Goal: Use online tool/utility: Use online tool/utility

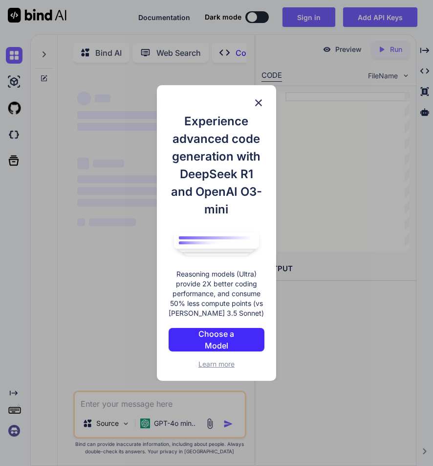
click at [264, 100] on img at bounding box center [259, 103] width 12 height 12
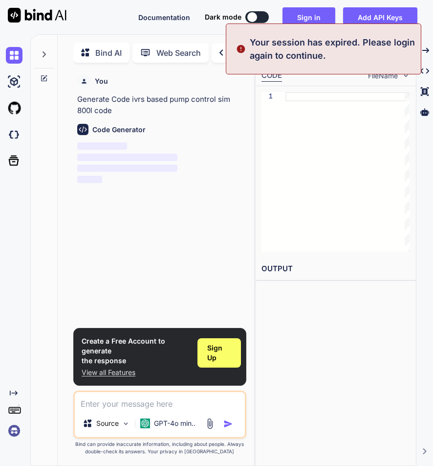
scroll to position [4, 0]
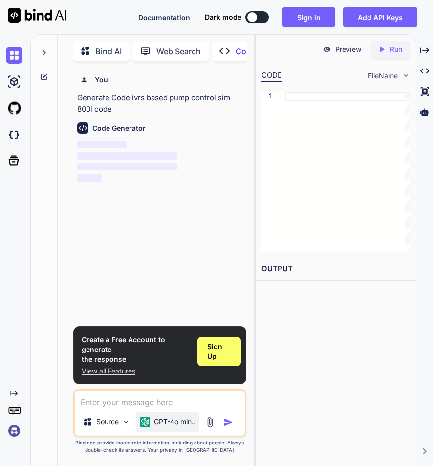
click at [173, 421] on p "GPT-4o min.." at bounding box center [175, 422] width 42 height 10
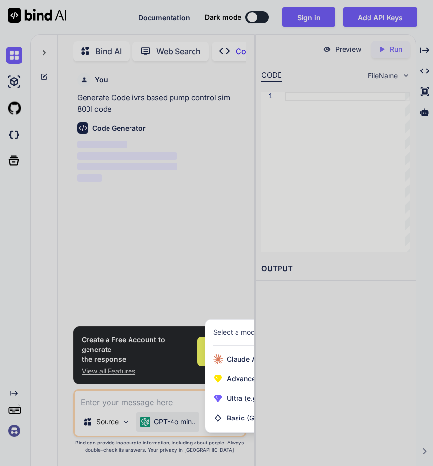
click at [190, 275] on div at bounding box center [216, 233] width 433 height 466
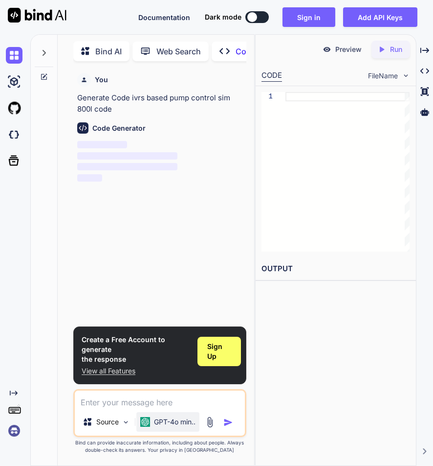
type textarea "x"
click at [138, 401] on textarea at bounding box center [160, 399] width 170 height 18
type textarea "p"
type textarea "x"
type textarea "pu"
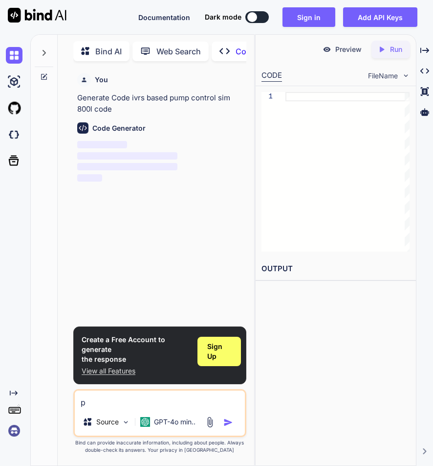
type textarea "x"
type textarea "pum"
type textarea "x"
type textarea "pump"
type textarea "x"
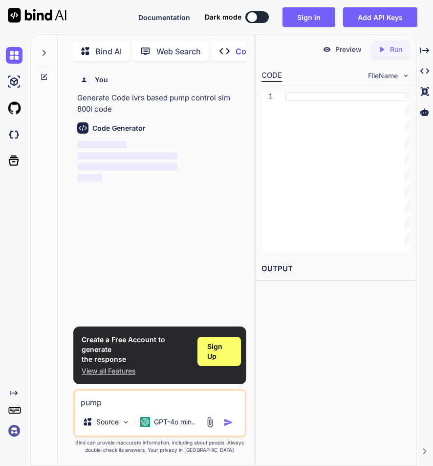
type textarea "pum"
type textarea "x"
type textarea "pu"
type textarea "x"
type textarea "p"
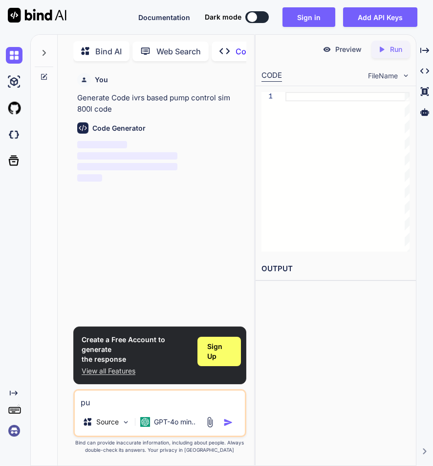
type textarea "x"
type textarea "s"
type textarea "x"
type textarea "sm"
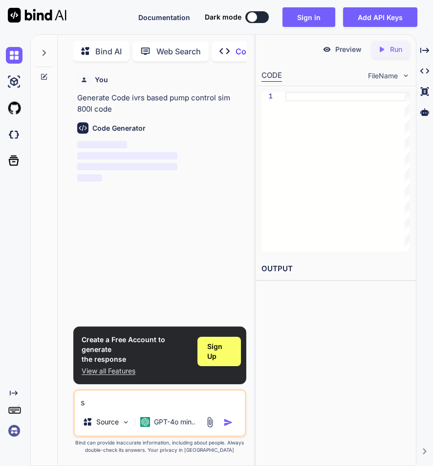
type textarea "x"
type textarea "sma"
type textarea "x"
type textarea "smar"
type textarea "x"
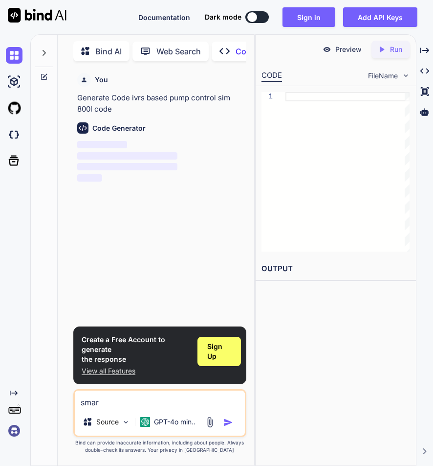
type textarea "smart"
type textarea "x"
type textarea "smart"
type textarea "x"
type textarea "smart p"
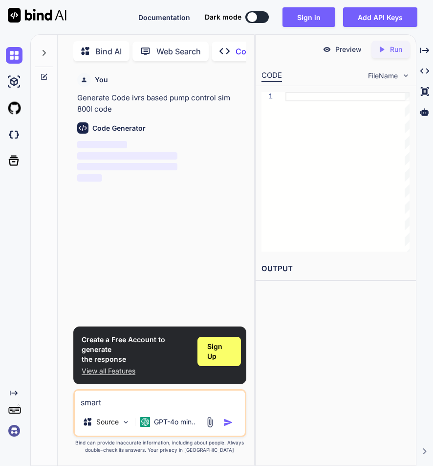
type textarea "x"
type textarea "smart pu"
type textarea "x"
type textarea "smart pum"
type textarea "x"
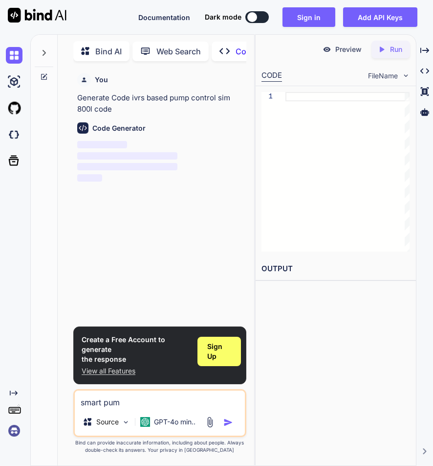
type textarea "smart pump"
type textarea "x"
type textarea "smart pump"
type textarea "x"
type textarea "smart pump c"
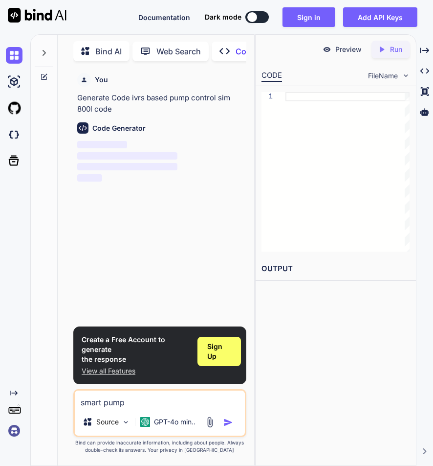
type textarea "x"
type textarea "smart pump co"
type textarea "x"
type textarea "smart pump con"
type textarea "x"
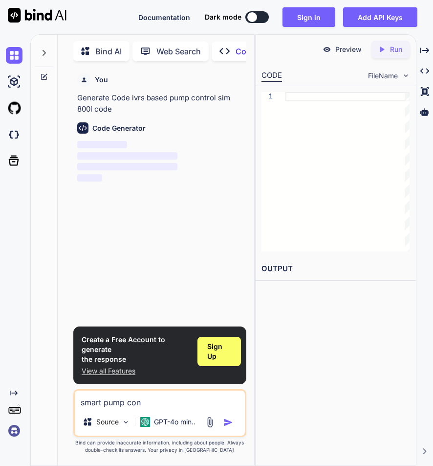
type textarea "smart pump cont"
type textarea "x"
type textarea "smart pump contr"
type textarea "x"
type textarea "smart pump contro"
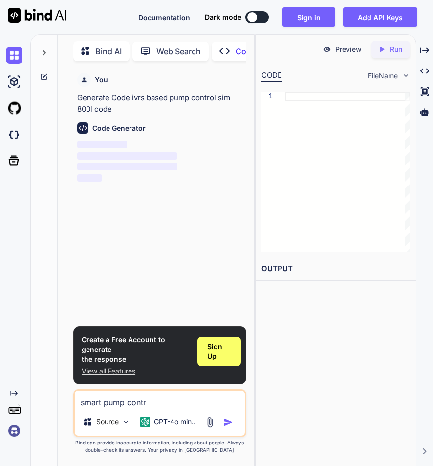
type textarea "x"
type textarea "smart pump control"
type textarea "x"
type textarea "smart pump control"
type textarea "x"
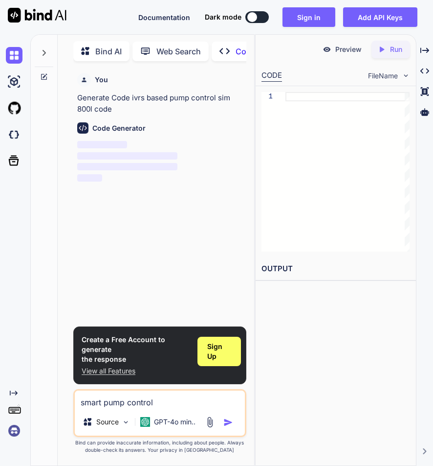
type textarea "smart pump control c"
type textarea "x"
type textarea "smart pump control co"
type textarea "x"
type textarea "smart pump control cod"
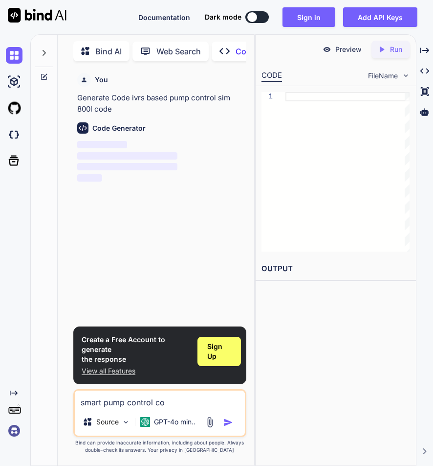
type textarea "x"
type textarea "smart pump control code"
type textarea "x"
type textarea "smart pump control code"
click at [228, 422] on img "button" at bounding box center [229, 422] width 10 height 10
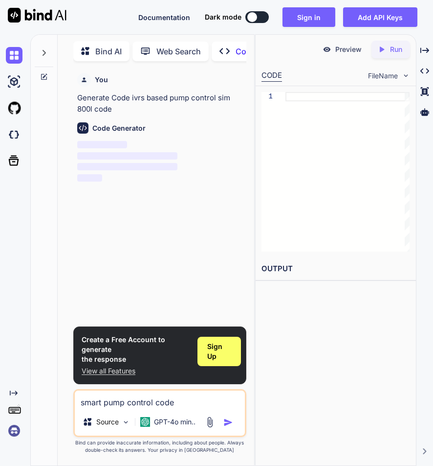
click at [227, 421] on img "button" at bounding box center [229, 422] width 10 height 10
click at [198, 217] on div "You Generate Code ivrs based pump control sim 800l code Code Generator ‌ ‌ ‌ ‌" at bounding box center [160, 197] width 171 height 257
